Goal: Task Accomplishment & Management: Complete application form

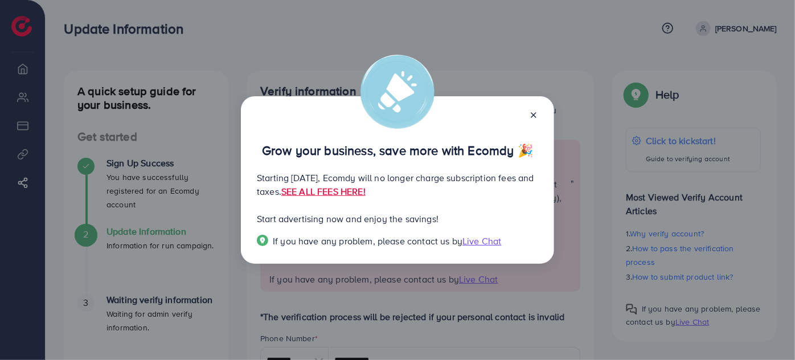
click at [532, 116] on icon at bounding box center [533, 114] width 9 height 9
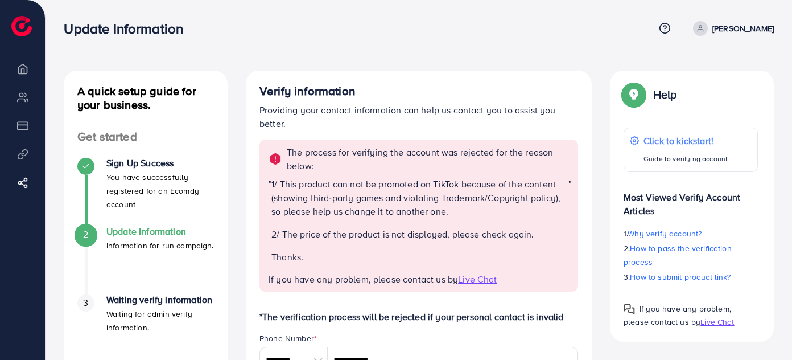
click at [15, 127] on li "Payment" at bounding box center [22, 125] width 45 height 23
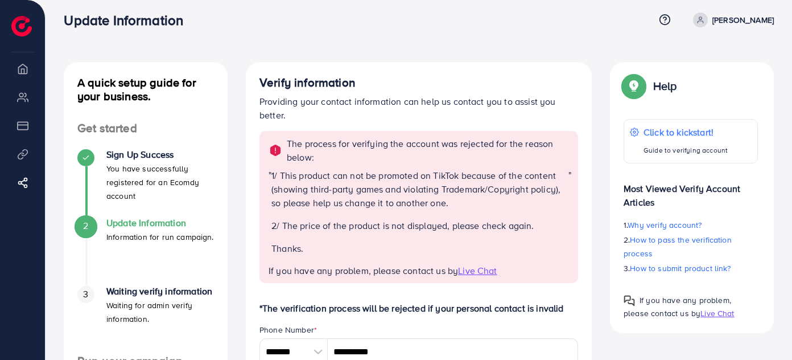
scroll to position [9, 0]
click at [15, 72] on li "Overview" at bounding box center [22, 68] width 45 height 23
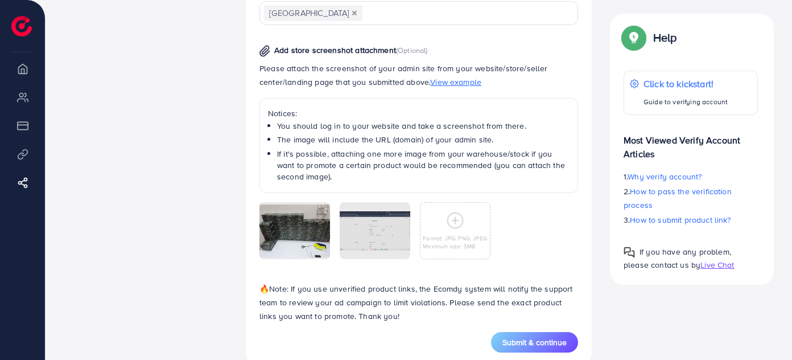
scroll to position [734, 0]
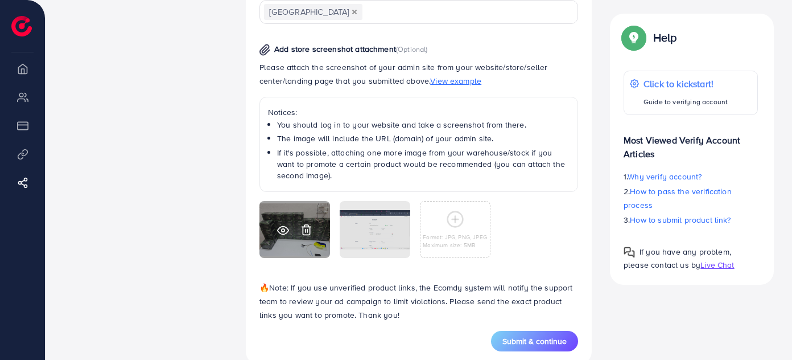
click at [307, 229] on line at bounding box center [307, 230] width 0 height 3
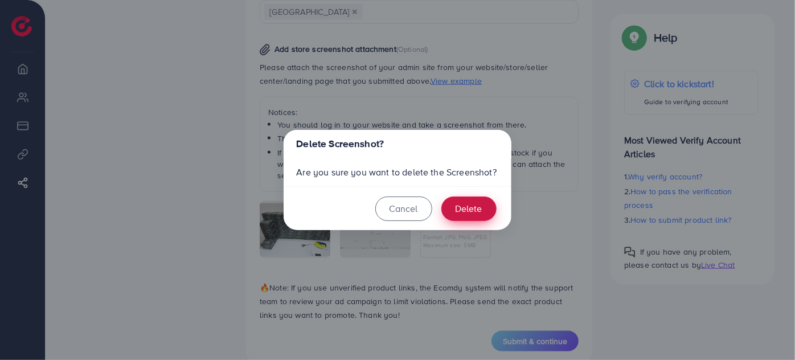
click at [453, 215] on button "Delete" at bounding box center [468, 208] width 55 height 24
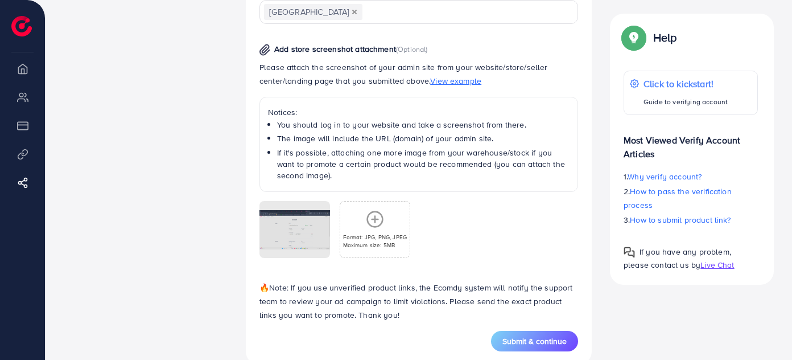
click at [380, 220] on icon at bounding box center [375, 219] width 18 height 18
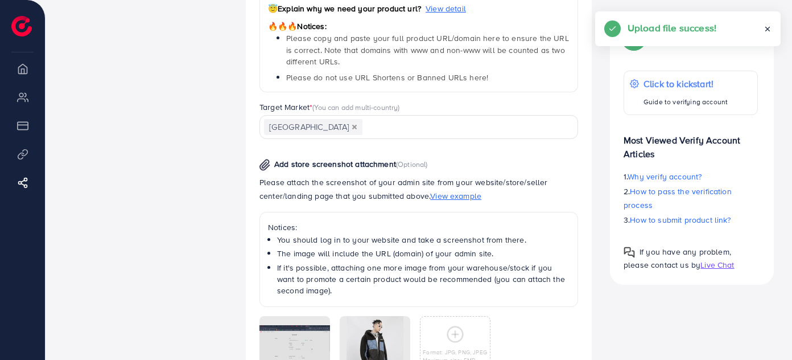
scroll to position [756, 0]
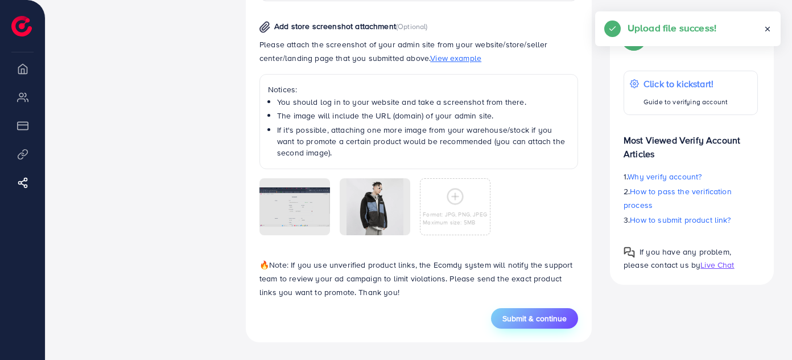
click at [532, 323] on button "Submit & continue" at bounding box center [534, 318] width 87 height 20
click at [529, 325] on button "Submit & continue" at bounding box center [534, 318] width 87 height 20
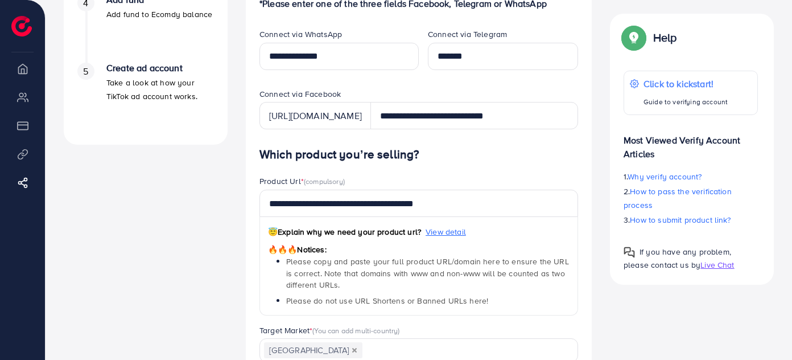
scroll to position [398, 0]
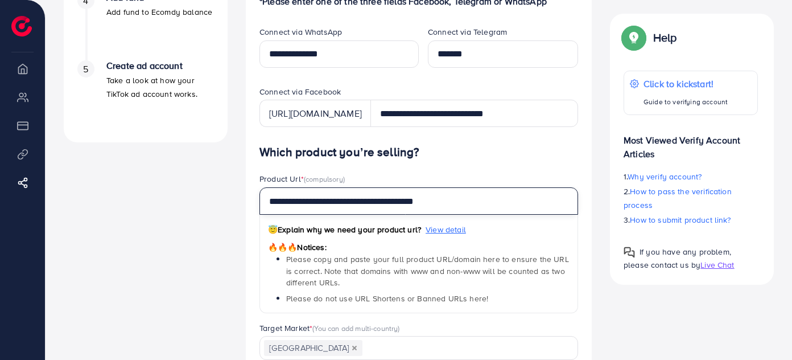
click at [430, 198] on input "**********" at bounding box center [419, 200] width 319 height 27
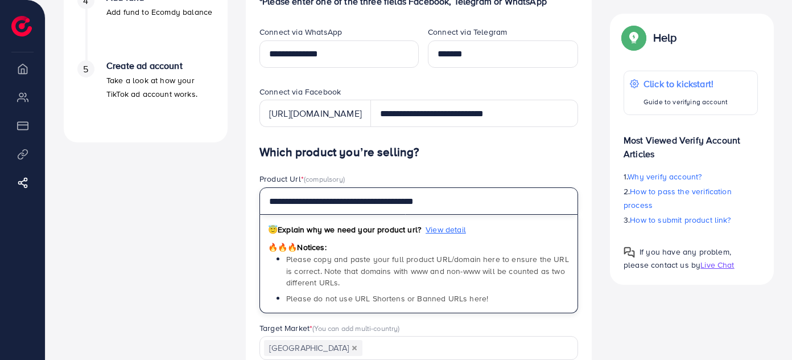
click at [430, 198] on input "**********" at bounding box center [419, 200] width 319 height 27
